Goal: Information Seeking & Learning: Learn about a topic

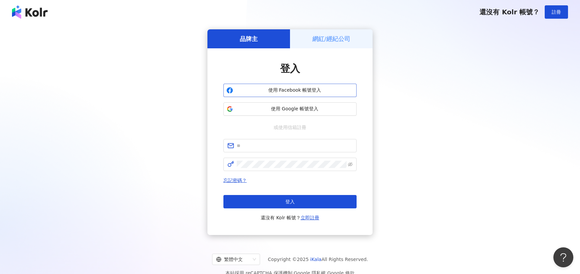
click at [313, 88] on span "使用 Facebook 帳號登入" at bounding box center [295, 90] width 118 height 7
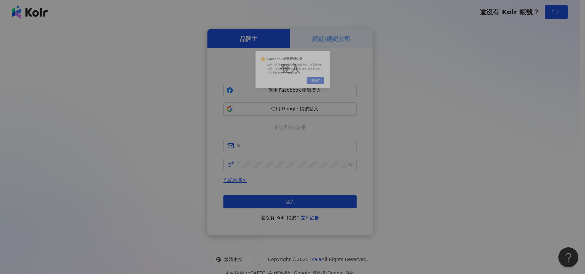
click at [300, 108] on div "Facebook 帳號授權失敗 請至少選擇一個商業帳號或粉絲專頁，並選取全部權限。授權社群帳號可以讓您的網紅檔案更完善，可以看到更深度的數據洞察。 Cance…" at bounding box center [292, 137] width 585 height 274
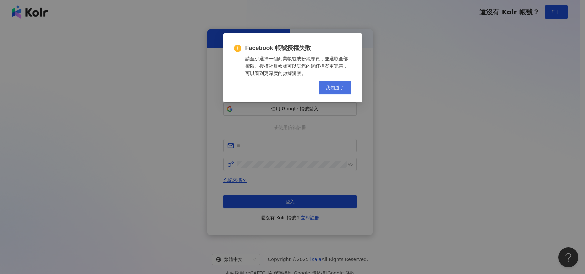
click at [331, 90] on span "我知道了" at bounding box center [335, 87] width 19 height 5
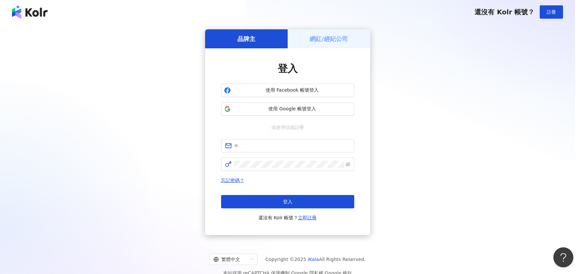
click at [309, 109] on span "使用 Google 帳號登入" at bounding box center [292, 109] width 118 height 7
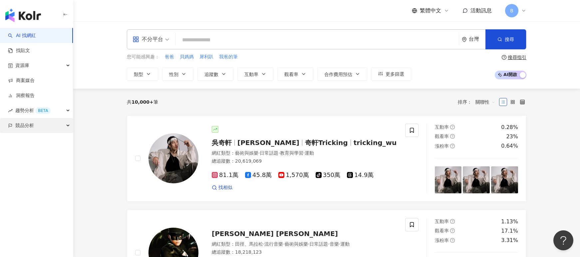
click at [66, 127] on div "競品分析" at bounding box center [36, 125] width 73 height 15
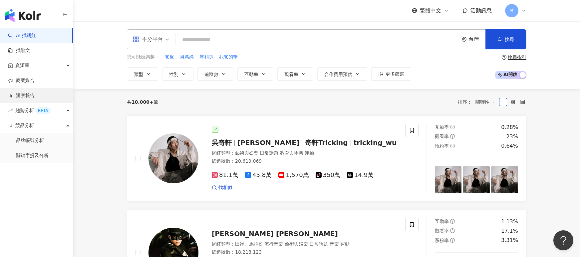
click at [35, 98] on link "洞察報告" at bounding box center [21, 95] width 27 height 7
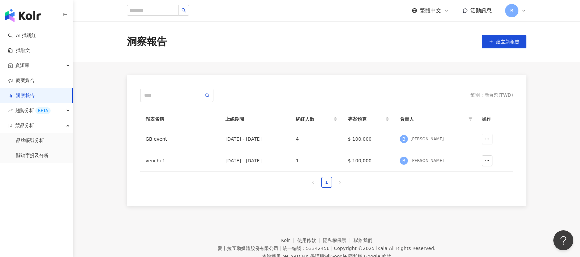
click at [100, 15] on header "繁體中文 活動訊息 B" at bounding box center [326, 11] width 507 height 22
click at [104, 78] on main "洞察報告 建立新報告 幣別 ： 新台幣 ( TWD ) 報表名稱 上線期間 網紅人數 專案預算 負責人 操作 GB event [DATE] - [DATE]…" at bounding box center [326, 113] width 507 height 185
drag, startPoint x: 234, startPoint y: 139, endPoint x: 506, endPoint y: 137, distance: 271.4
click at [480, 140] on tr "GB event [DATE] - [DATE] 4 $ 100,000 B [PERSON_NAME]" at bounding box center [326, 139] width 373 height 22
click at [555, 129] on main "洞察報告 建立新報告 幣別 ： 新台幣 ( TWD ) 報表名稱 上線期間 網紅人數 專案預算 負責人 操作 GB event [DATE] - [DATE]…" at bounding box center [326, 113] width 507 height 185
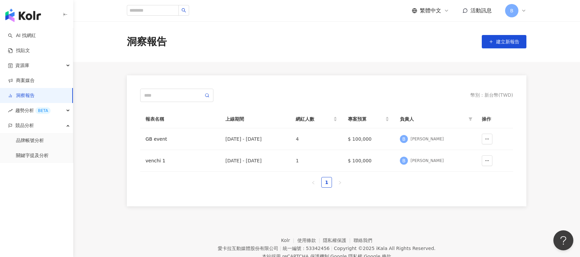
click at [92, 49] on div "洞察報告 建立新報告" at bounding box center [326, 41] width 507 height 41
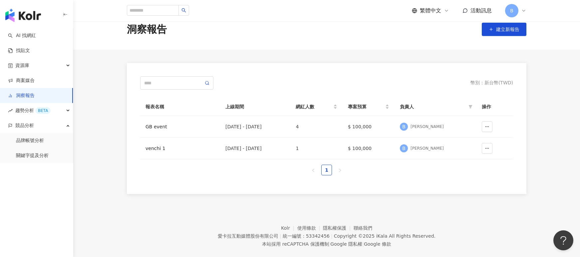
scroll to position [31, 0]
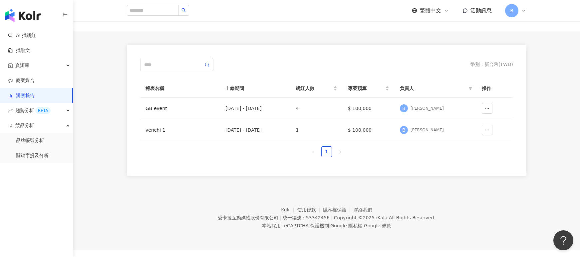
drag, startPoint x: 84, startPoint y: 115, endPoint x: 230, endPoint y: 153, distance: 150.8
click at [84, 115] on main "洞察報告 建立新報告 幣別 ： 新台幣 ( TWD ) 報表名稱 上線期間 網紅人數 專案預算 負責人 操作 GB event [DATE] - [DATE]…" at bounding box center [326, 83] width 507 height 185
click at [150, 110] on div "GB event" at bounding box center [179, 108] width 69 height 7
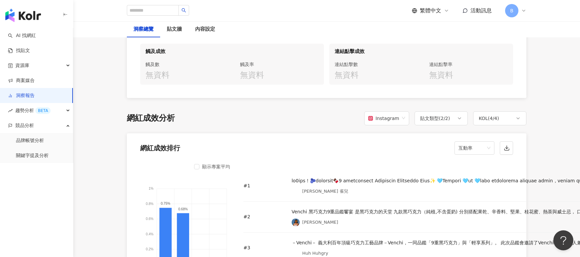
scroll to position [566, 0]
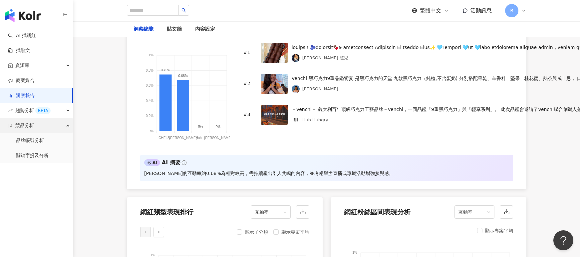
click at [30, 129] on span "競品分析" at bounding box center [24, 125] width 19 height 15
click at [32, 129] on span "競品分析" at bounding box center [24, 125] width 19 height 15
click at [41, 140] on link "品牌帳號分析" at bounding box center [30, 140] width 28 height 7
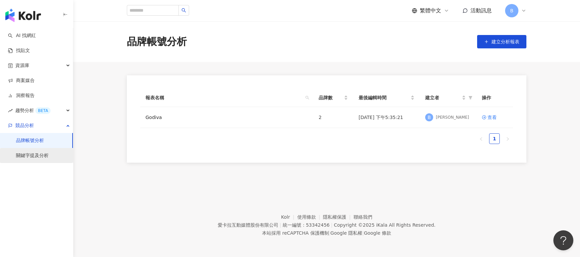
click at [44, 159] on link "關鍵字提及分析" at bounding box center [32, 155] width 33 height 7
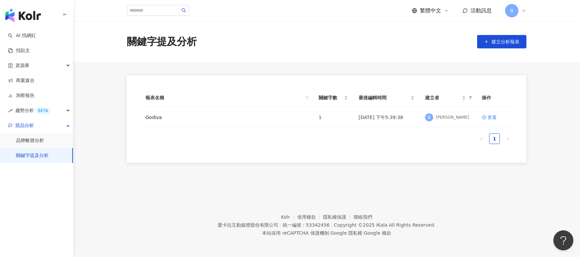
click at [99, 170] on div "關鍵字提及分析 建立分析報表 報表名稱 關鍵字數 最後編輯時間 建立者 操作 Godiva 1 [DATE] 下午5:39:38 B [PERSON_NAME…" at bounding box center [326, 101] width 507 height 161
click at [42, 141] on link "品牌帳號分析" at bounding box center [30, 140] width 28 height 7
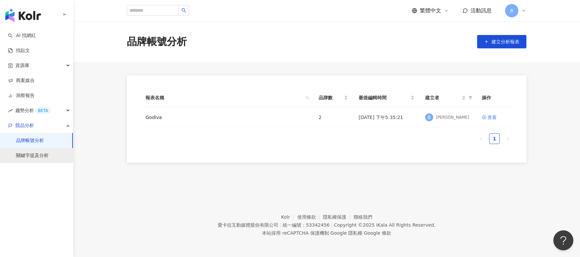
click at [42, 156] on link "關鍵字提及分析" at bounding box center [32, 155] width 33 height 7
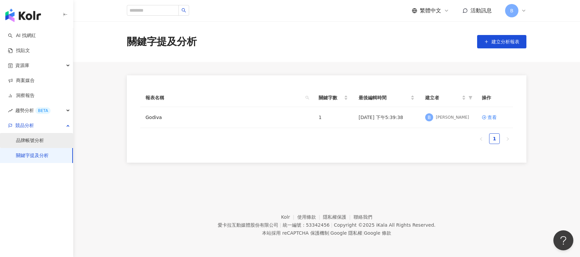
click at [40, 143] on link "品牌帳號分析" at bounding box center [30, 140] width 28 height 7
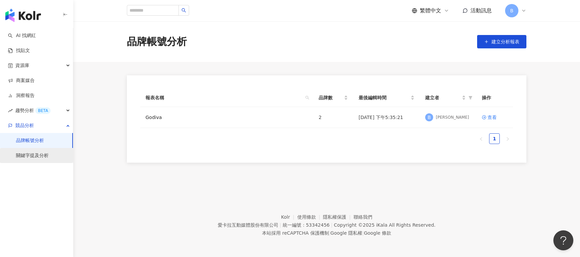
click at [35, 156] on link "關鍵字提及分析" at bounding box center [32, 155] width 33 height 7
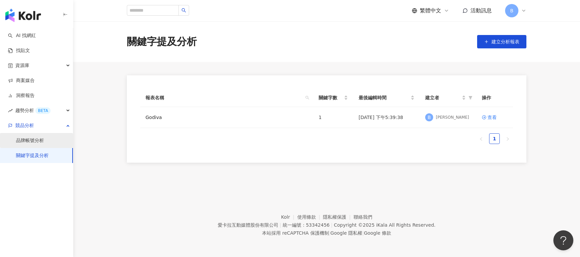
click at [33, 143] on link "品牌帳號分析" at bounding box center [30, 140] width 28 height 7
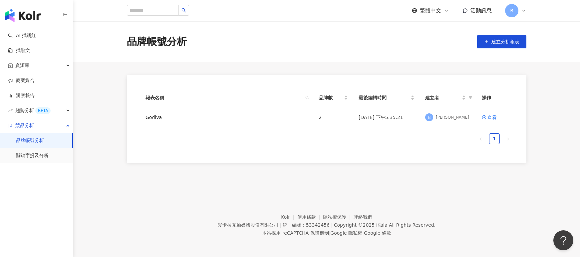
click at [96, 135] on main "品牌帳號分析 建立分析報表 報表名稱 品牌數 最後編輯時間 建立者 操作 Godiva 2 [DATE] 下午5:35:21 B [PERSON_NAME] …" at bounding box center [326, 91] width 507 height 141
click at [34, 153] on link "關鍵字提及分析" at bounding box center [32, 155] width 33 height 7
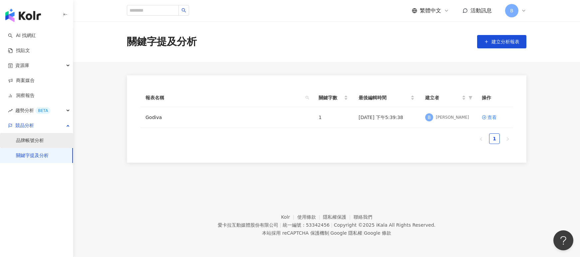
click at [30, 141] on link "品牌帳號分析" at bounding box center [30, 140] width 28 height 7
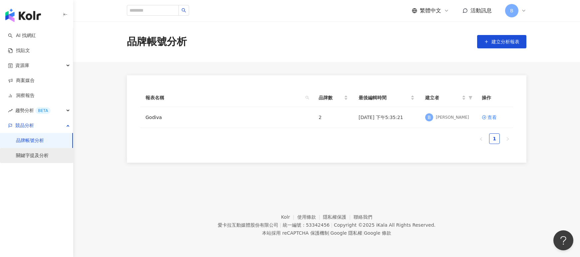
click at [34, 159] on link "關鍵字提及分析" at bounding box center [32, 155] width 33 height 7
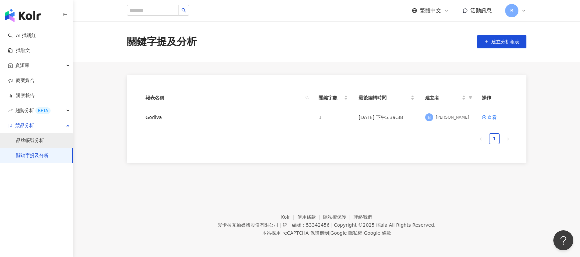
click at [39, 138] on link "品牌帳號分析" at bounding box center [30, 140] width 28 height 7
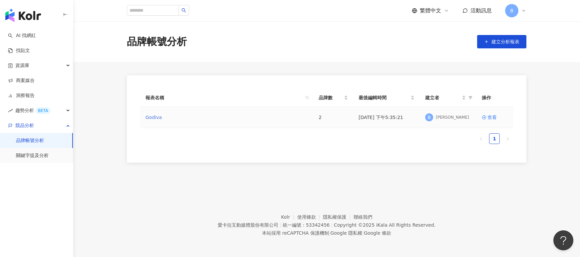
click at [155, 120] on link "Godiva" at bounding box center [153, 117] width 16 height 7
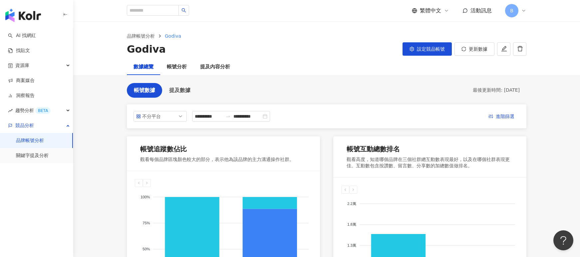
drag, startPoint x: 92, startPoint y: 90, endPoint x: 128, endPoint y: 55, distance: 50.4
click at [92, 90] on main "**********" at bounding box center [326, 261] width 507 height 478
click at [84, 65] on div "數據總覽 帳號分析 提及內容分析" at bounding box center [326, 67] width 507 height 16
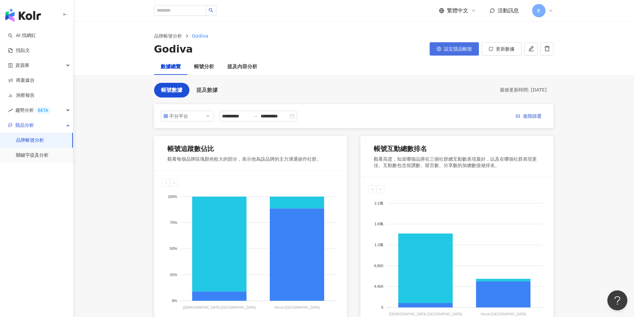
click at [449, 49] on span "設定競品帳號" at bounding box center [458, 48] width 28 height 5
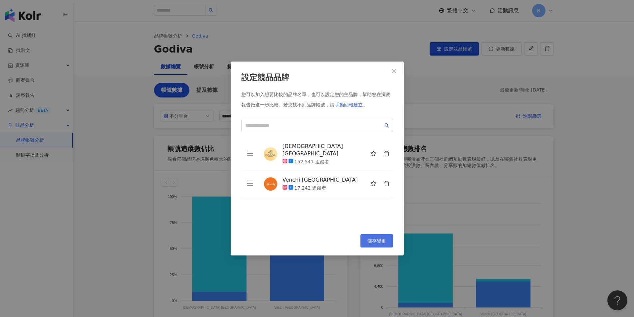
click at [372, 241] on span "儲存變更" at bounding box center [377, 240] width 19 height 5
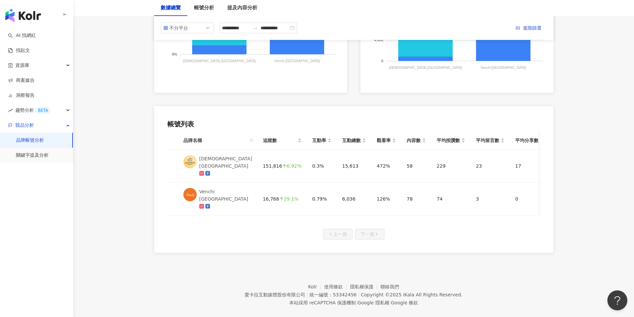
scroll to position [147, 0]
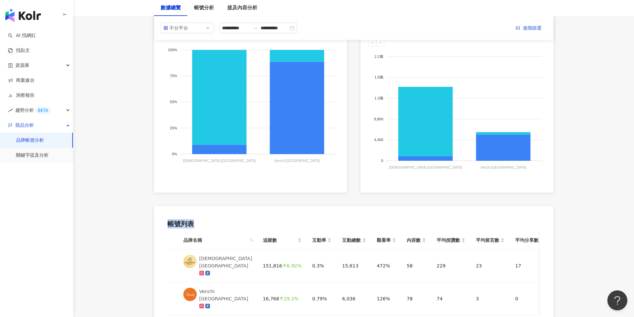
drag, startPoint x: 163, startPoint y: 220, endPoint x: 210, endPoint y: 222, distance: 47.0
click at [210, 222] on div "帳號列表 品牌名稱 追蹤數 互動率 互動總數 觀看率 內容數 平均按讚數 平均留言數 平均分享數 平均互動數 平均觀看數 GODIVA Taiwan 151,…" at bounding box center [354, 279] width 400 height 147
click at [210, 222] on div "帳號列表" at bounding box center [353, 223] width 373 height 9
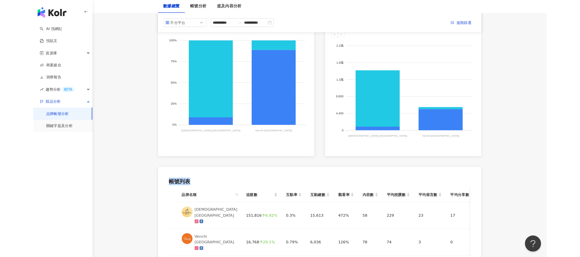
scroll to position [14, 0]
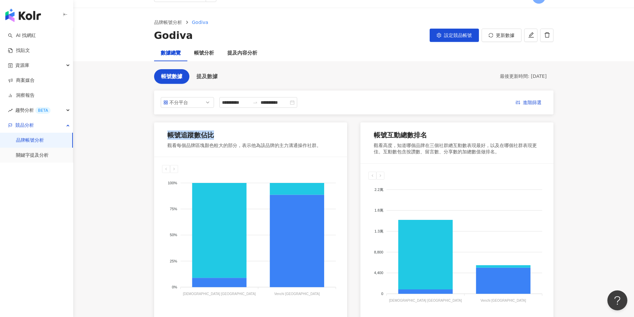
drag, startPoint x: 160, startPoint y: 138, endPoint x: 242, endPoint y: 127, distance: 82.7
click at [242, 127] on div "帳號追蹤數佔比 觀看每個品牌區塊顏色較大的部分，表示他為該品牌的主力溝通操作社群。" at bounding box center [250, 140] width 193 height 35
drag, startPoint x: 383, startPoint y: 137, endPoint x: 459, endPoint y: 137, distance: 75.6
click at [459, 137] on div "帳號互動總數排名" at bounding box center [457, 137] width 166 height 12
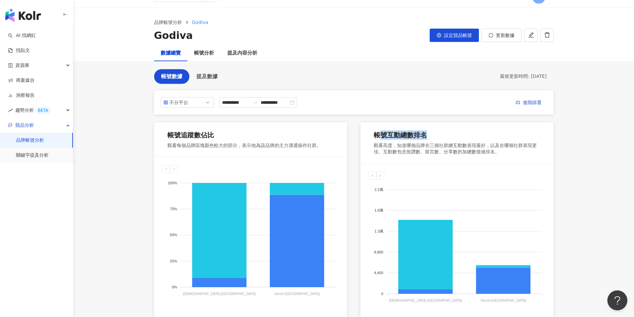
click at [459, 137] on div "帳號互動總數排名" at bounding box center [457, 137] width 166 height 12
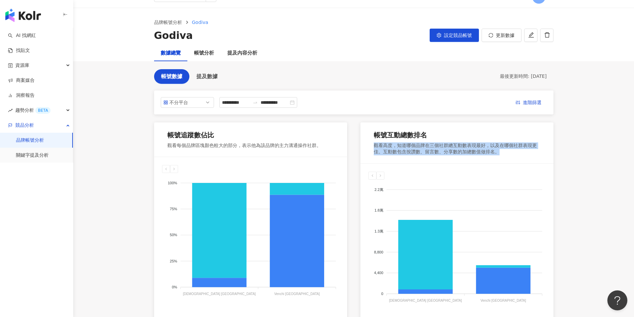
drag, startPoint x: 366, startPoint y: 146, endPoint x: 509, endPoint y: 156, distance: 143.8
click at [509, 156] on div "帳號互動總數排名 觀看高度，知道哪個品牌在三個社群總互動數表現最好，以及在哪個社群表現更佳。互動數包含按讚數、留言數、分享數的加總數值做排名。" at bounding box center [457, 143] width 193 height 41
click at [510, 155] on div "觀看高度，知道哪個品牌在三個社群總互動數表現最好，以及在哪個社群表現更佳。互動數包含按讚數、留言數、分享數的加總數值做排名。" at bounding box center [457, 149] width 166 height 13
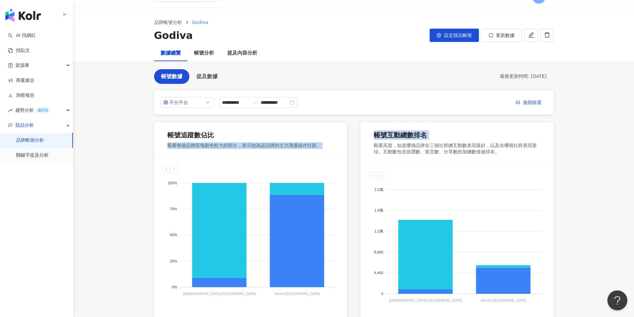
drag, startPoint x: 191, startPoint y: 147, endPoint x: 356, endPoint y: 147, distance: 164.5
click at [356, 147] on div "帳號追蹤數佔比 觀看每個品牌區塊顏色較大的部分，表示他為該品牌的主力溝通操作社群。 Instagram Facebook YouTube Threads 10…" at bounding box center [354, 224] width 400 height 203
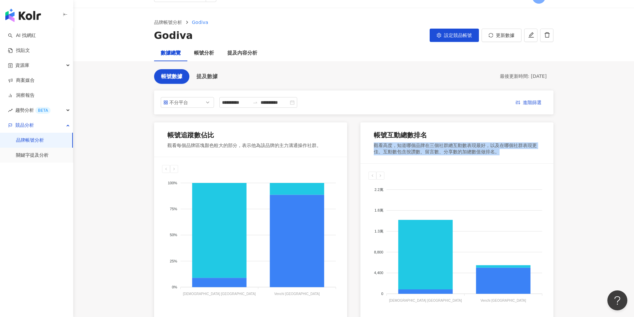
drag, startPoint x: 371, startPoint y: 148, endPoint x: 508, endPoint y: 154, distance: 137.7
click at [508, 154] on div "帳號互動總數排名 觀看高度，知道哪個品牌在三個社群總互動數表現最好，以及在哪個社群表現更佳。互動數包含按讚數、留言數、分享數的加總數值做排名。" at bounding box center [457, 143] width 193 height 41
click at [508, 154] on div "觀看高度，知道哪個品牌在三個社群總互動數表現最好，以及在哪個社群表現更佳。互動數包含按讚數、留言數、分享數的加總數值做排名。" at bounding box center [457, 149] width 166 height 13
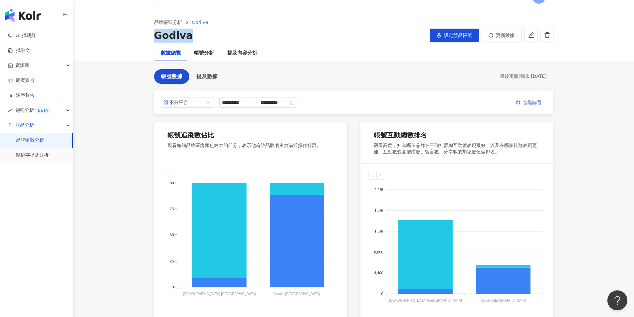
drag, startPoint x: 150, startPoint y: 36, endPoint x: 195, endPoint y: 35, distance: 45.3
click at [195, 35] on div "品牌帳號分析 Godiva Godiva 設定競品帳號 更新數據" at bounding box center [354, 31] width 426 height 24
click at [195, 37] on div "Godiva 設定競品帳號 更新數據" at bounding box center [354, 36] width 400 height 14
drag, startPoint x: 154, startPoint y: 37, endPoint x: 205, endPoint y: 37, distance: 50.9
click at [205, 37] on div "品牌帳號分析 Godiva Godiva 設定競品帳號 更新數據" at bounding box center [354, 31] width 426 height 24
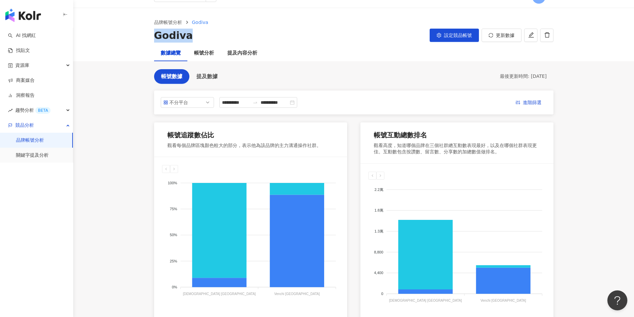
click at [205, 37] on div "Godiva 設定競品帳號 更新數據" at bounding box center [354, 36] width 400 height 14
drag, startPoint x: 121, startPoint y: 23, endPoint x: 259, endPoint y: 19, distance: 137.9
click at [259, 19] on div "品牌帳號分析 Godiva Godiva 設定競品帳號 更新數據" at bounding box center [353, 26] width 561 height 37
click at [259, 19] on ol "品牌帳號分析 Godiva" at bounding box center [354, 22] width 400 height 7
drag, startPoint x: 134, startPoint y: 39, endPoint x: 230, endPoint y: 40, distance: 96.6
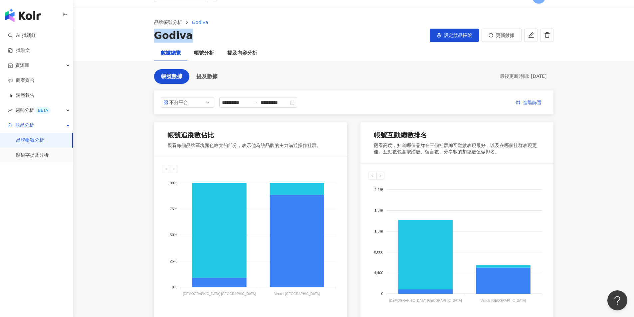
click at [230, 40] on div "品牌帳號分析 Godiva Godiva 設定競品帳號 更新數據" at bounding box center [353, 26] width 561 height 37
click at [230, 40] on div "Godiva 設定競品帳號 更新數據" at bounding box center [354, 36] width 400 height 14
drag, startPoint x: 140, startPoint y: 42, endPoint x: 212, endPoint y: 38, distance: 72.3
click at [212, 38] on div "品牌帳號分析 Godiva Godiva 設定競品帳號 更新數據" at bounding box center [353, 26] width 561 height 37
click at [212, 38] on div "Godiva 設定競品帳號 更新數據" at bounding box center [354, 36] width 400 height 14
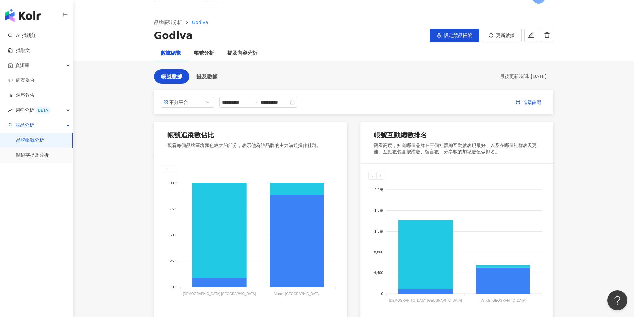
click at [125, 41] on div "品牌帳號分析 Godiva Godiva 設定競品帳號 更新數據" at bounding box center [353, 26] width 561 height 37
drag, startPoint x: 124, startPoint y: 41, endPoint x: 204, endPoint y: 39, distance: 79.9
click at [204, 39] on div "品牌帳號分析 Godiva Godiva 設定競品帳號 更新數據" at bounding box center [353, 26] width 561 height 37
click at [204, 39] on div "Godiva 設定競品帳號 更新數據" at bounding box center [354, 36] width 400 height 14
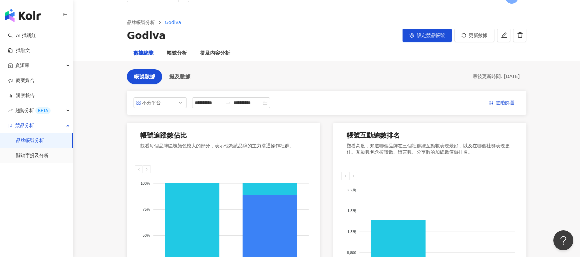
drag, startPoint x: 106, startPoint y: 78, endPoint x: 222, endPoint y: 75, distance: 116.3
click at [222, 75] on main "**********" at bounding box center [326, 247] width 507 height 478
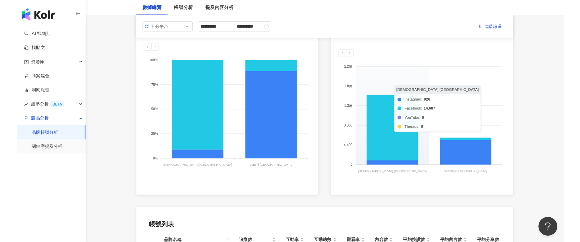
scroll to position [0, 0]
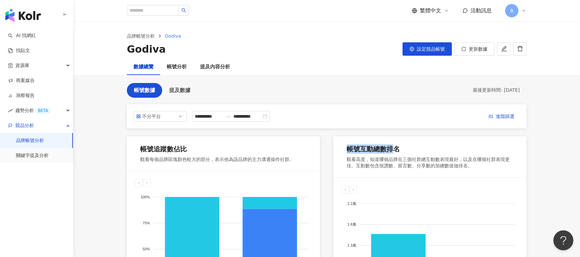
drag, startPoint x: 342, startPoint y: 148, endPoint x: 400, endPoint y: 148, distance: 58.3
click at [400, 148] on div "帳號互動總數排名 觀看高度，知道哪個品牌在三個社群總互動數表現最好，以及在哪個社群表現更佳。互動數包含按讚數、留言數、分享數的加總數值做排名。" at bounding box center [429, 156] width 193 height 41
click at [400, 148] on div "帳號互動總數排名" at bounding box center [430, 150] width 166 height 12
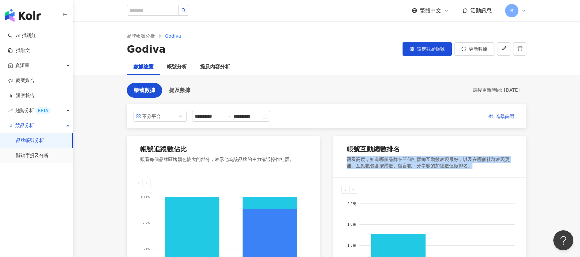
drag, startPoint x: 328, startPoint y: 160, endPoint x: 488, endPoint y: 173, distance: 161.0
click at [488, 173] on div "帳號追蹤數佔比 觀看每個品牌區塊顏色較大的部分，表示他為該品牌的主力溝通操作社群。 Instagram Facebook YouTube Threads 10…" at bounding box center [327, 237] width 400 height 203
click at [488, 173] on div "帳號互動總數排名 觀看高度，知道哪個品牌在三個社群總互動數表現最好，以及在哪個社群表現更佳。互動數包含按讚數、留言數、分享數的加總數值做排名。" at bounding box center [429, 156] width 193 height 41
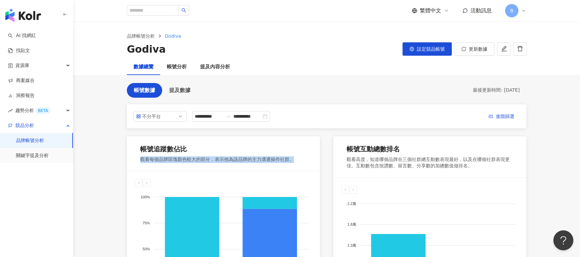
drag, startPoint x: 146, startPoint y: 160, endPoint x: 326, endPoint y: 156, distance: 179.8
click at [326, 156] on div "帳號追蹤數佔比 觀看每個品牌區塊顏色較大的部分，表示他為該品牌的主力溝通操作社群。 Instagram Facebook YouTube Threads 10…" at bounding box center [327, 237] width 400 height 203
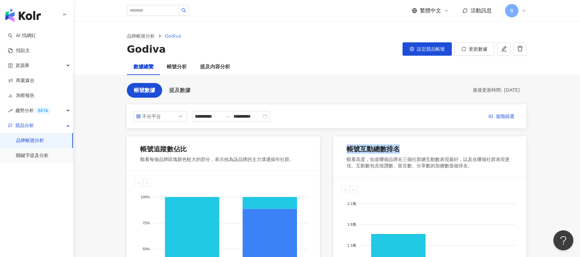
drag, startPoint x: 413, startPoint y: 150, endPoint x: 428, endPoint y: 150, distance: 15.0
click at [428, 150] on div "帳號互動總數排名 觀看高度，知道哪個品牌在三個社群總互動數表現最好，以及在哪個社群表現更佳。互動數包含按讚數、留言數、分享數的加總數值做排名。" at bounding box center [429, 156] width 193 height 41
click at [428, 150] on div "帳號互動總數排名" at bounding box center [430, 150] width 166 height 12
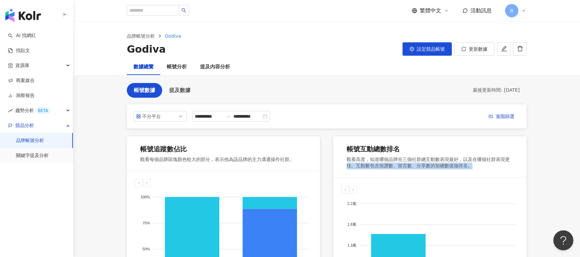
drag, startPoint x: 330, startPoint y: 164, endPoint x: 493, endPoint y: 165, distance: 163.1
click at [493, 165] on div "帳號追蹤數佔比 觀看每個品牌區塊顏色較大的部分，表示他為該品牌的主力溝通操作社群。 Instagram Facebook YouTube Threads 10…" at bounding box center [327, 237] width 400 height 203
click at [493, 165] on div "觀看高度，知道哪個品牌在三個社群總互動數表現最好，以及在哪個社群表現更佳。互動數包含按讚數、留言數、分享數的加總數值做排名。" at bounding box center [430, 162] width 166 height 13
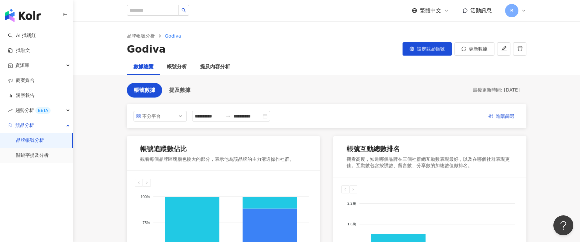
drag, startPoint x: 237, startPoint y: 90, endPoint x: 97, endPoint y: 104, distance: 141.2
drag, startPoint x: 136, startPoint y: 149, endPoint x: 184, endPoint y: 149, distance: 48.3
click at [184, 149] on div "帳號追蹤數佔比 觀看每個品牌區塊顏色較大的部分，表示他為該品牌的主力溝通操作社群。" at bounding box center [223, 153] width 193 height 35
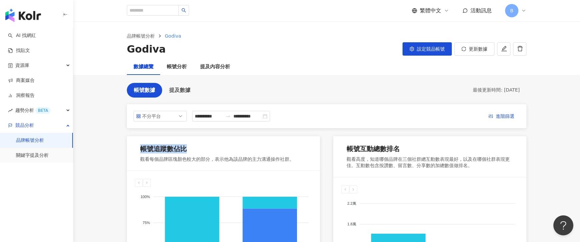
click at [184, 149] on div "帳號追蹤數佔比" at bounding box center [163, 148] width 47 height 9
drag, startPoint x: 135, startPoint y: 160, endPoint x: 284, endPoint y: 159, distance: 148.8
click at [284, 159] on div "帳號追蹤數佔比 觀看每個品牌區塊顏色較大的部分，表示他為該品牌的主力溝通操作社群。" at bounding box center [223, 153] width 193 height 35
click at [284, 159] on div "觀看每個品牌區塊顏色較大的部分，表示他為該品牌的主力溝通操作社群。" at bounding box center [217, 159] width 154 height 7
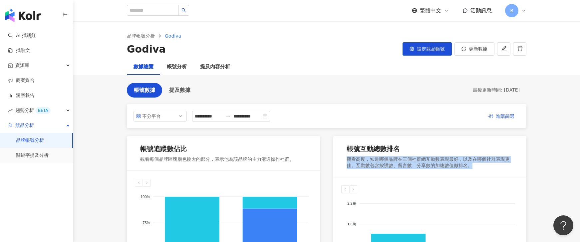
drag, startPoint x: 346, startPoint y: 158, endPoint x: 477, endPoint y: 168, distance: 131.8
click at [477, 168] on div "帳號互動總數排名 觀看高度，知道哪個品牌在三個社群總互動數表現最好，以及在哪個社群表現更佳。互動數包含按讚數、留言數、分享數的加總數值做排名。" at bounding box center [429, 156] width 193 height 41
click at [477, 168] on div "觀看高度，知道哪個品牌在三個社群總互動數表現最好，以及在哪個社群表現更佳。互動數包含按讚數、留言數、分享數的加總數值做排名。" at bounding box center [430, 162] width 166 height 13
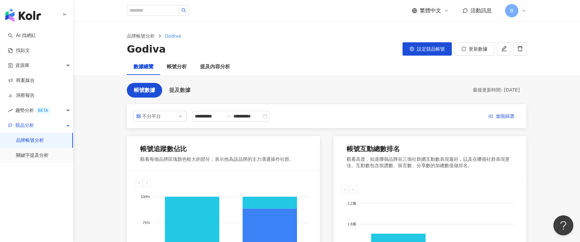
drag, startPoint x: 260, startPoint y: 66, endPoint x: 118, endPoint y: 59, distance: 141.7
click at [127, 63] on div "數據總覽 帳號分析 提及內容分析" at bounding box center [327, 67] width 426 height 16
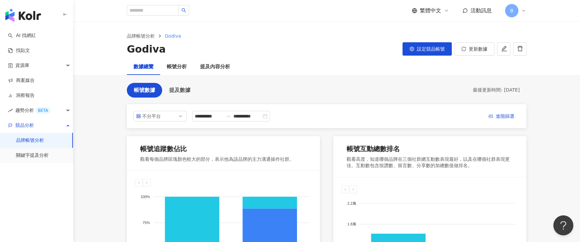
click at [107, 51] on div "品牌帳號分析 Godiva Godiva 設定競品帳號 更新數據" at bounding box center [326, 40] width 507 height 37
drag, startPoint x: 104, startPoint y: 51, endPoint x: 171, endPoint y: 50, distance: 67.3
click at [171, 50] on div "品牌帳號分析 Godiva Godiva 設定競品帳號 更新數據" at bounding box center [326, 40] width 507 height 37
click at [247, 53] on div "Godiva 設定競品帳號 更新數據" at bounding box center [327, 49] width 400 height 14
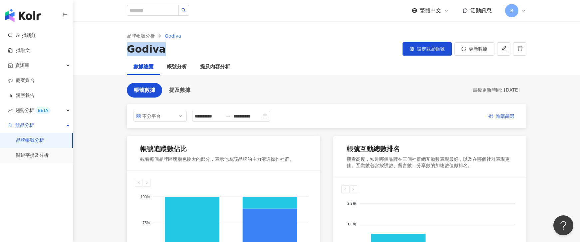
drag, startPoint x: 112, startPoint y: 53, endPoint x: 185, endPoint y: 46, distance: 73.5
click at [185, 46] on div "品牌帳號分析 Godiva Godiva 設定競品帳號 更新數據" at bounding box center [326, 40] width 507 height 37
click at [185, 46] on div "Godiva 設定競品帳號 更新數據" at bounding box center [327, 49] width 400 height 14
click at [186, 92] on span "提及數據" at bounding box center [179, 90] width 21 height 6
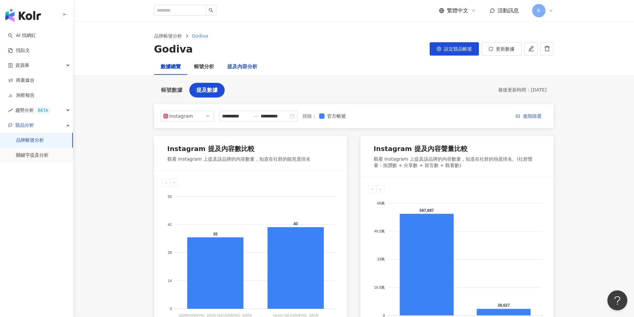
click at [227, 68] on div "提及內容分析" at bounding box center [242, 67] width 30 height 8
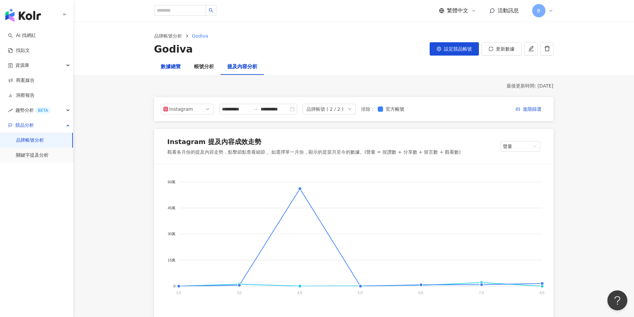
click at [168, 68] on div "數據總覽" at bounding box center [171, 67] width 20 height 8
